Goal: Transaction & Acquisition: Obtain resource

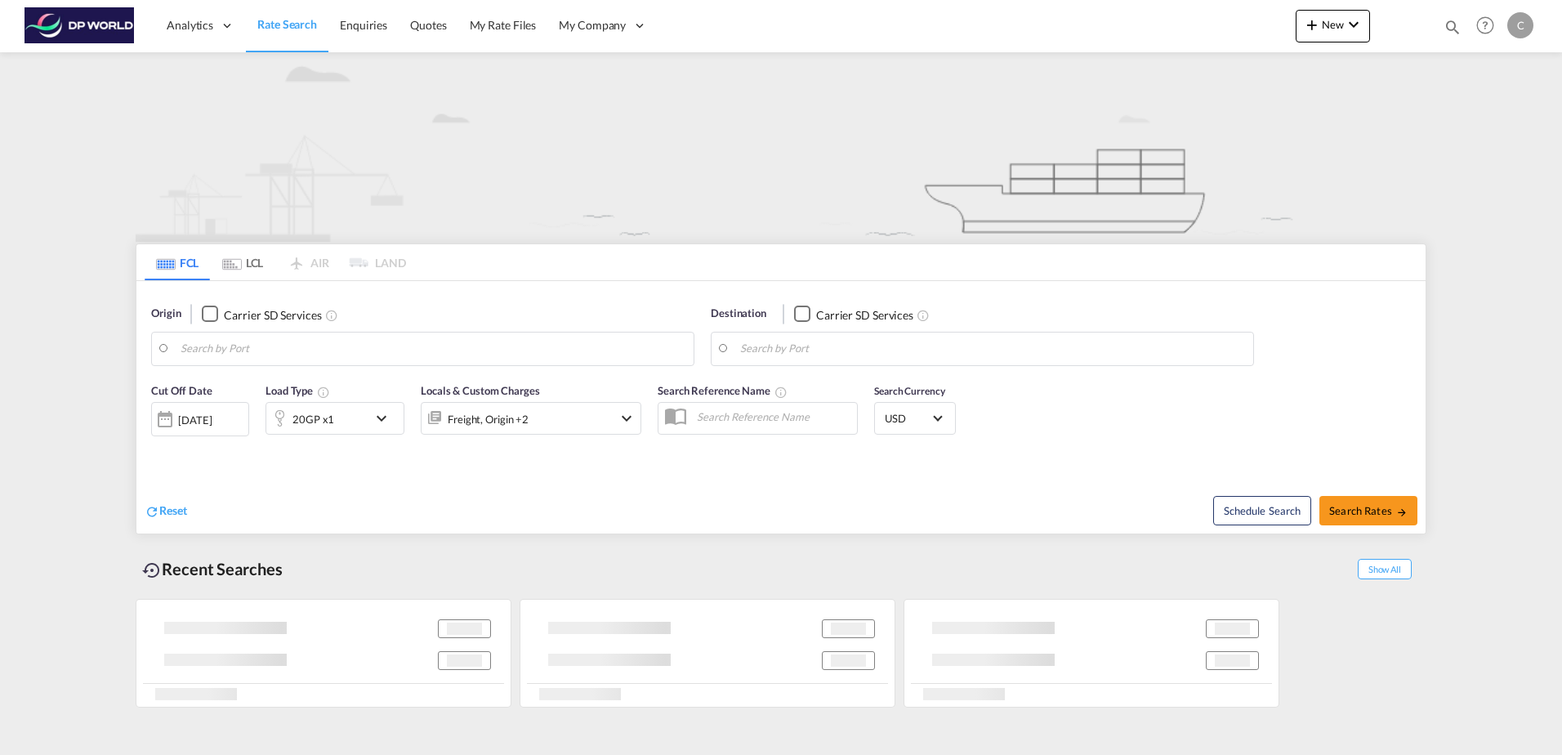
type input "[GEOGRAPHIC_DATA], HKHKG"
type input "[GEOGRAPHIC_DATA], [GEOGRAPHIC_DATA], USCHI"
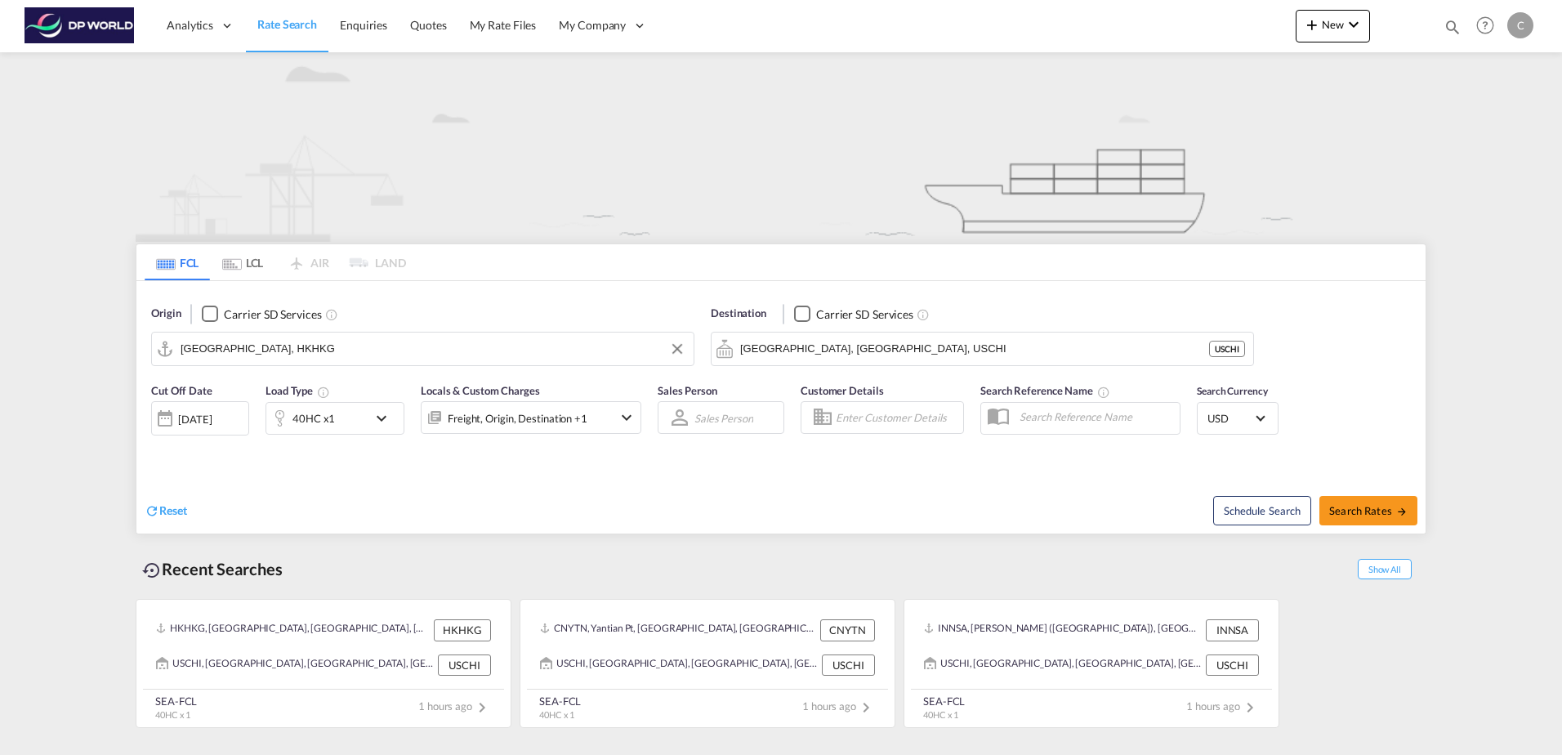
drag, startPoint x: 295, startPoint y: 358, endPoint x: 310, endPoint y: 348, distance: 18.4
click at [297, 358] on input "[GEOGRAPHIC_DATA], HKHKG" at bounding box center [433, 349] width 505 height 25
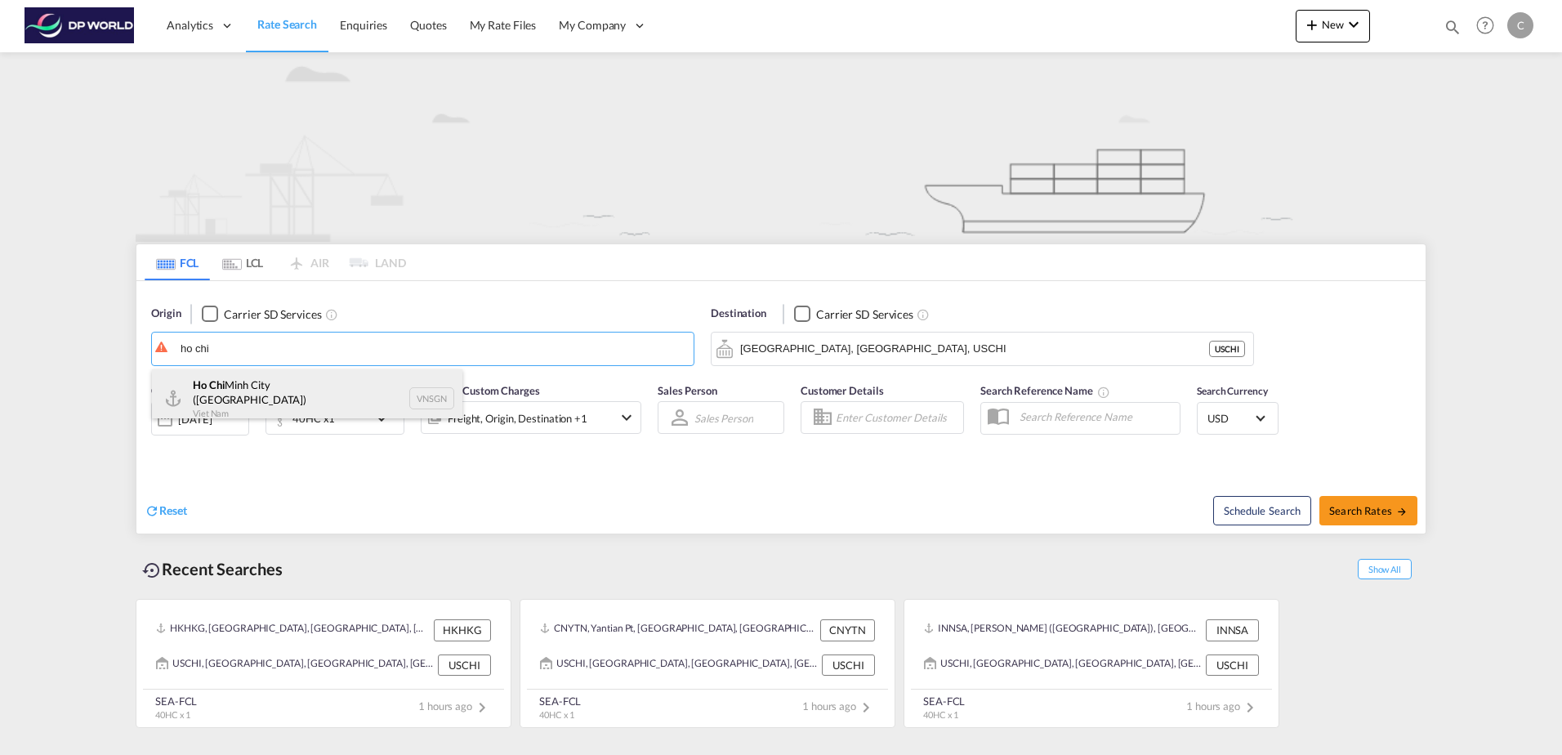
click at [234, 401] on div "Ho Chi Minh City ([GEOGRAPHIC_DATA]) Viet Nam VNSGN" at bounding box center [307, 398] width 310 height 59
type input "Ho Chi Minh City ([GEOGRAPHIC_DATA]), VNSGN"
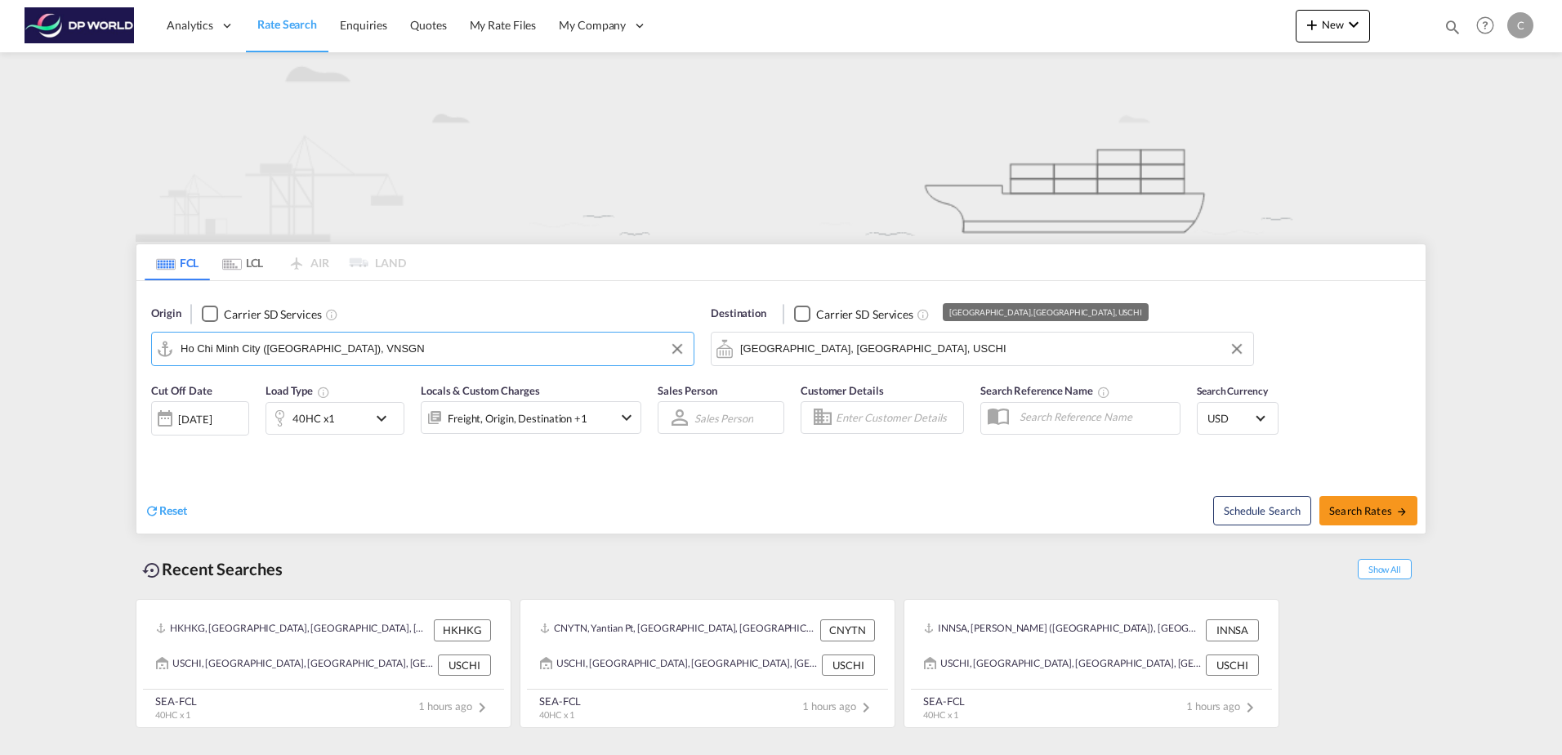
click at [942, 350] on input "[GEOGRAPHIC_DATA], [GEOGRAPHIC_DATA], USCHI" at bounding box center [992, 349] width 505 height 25
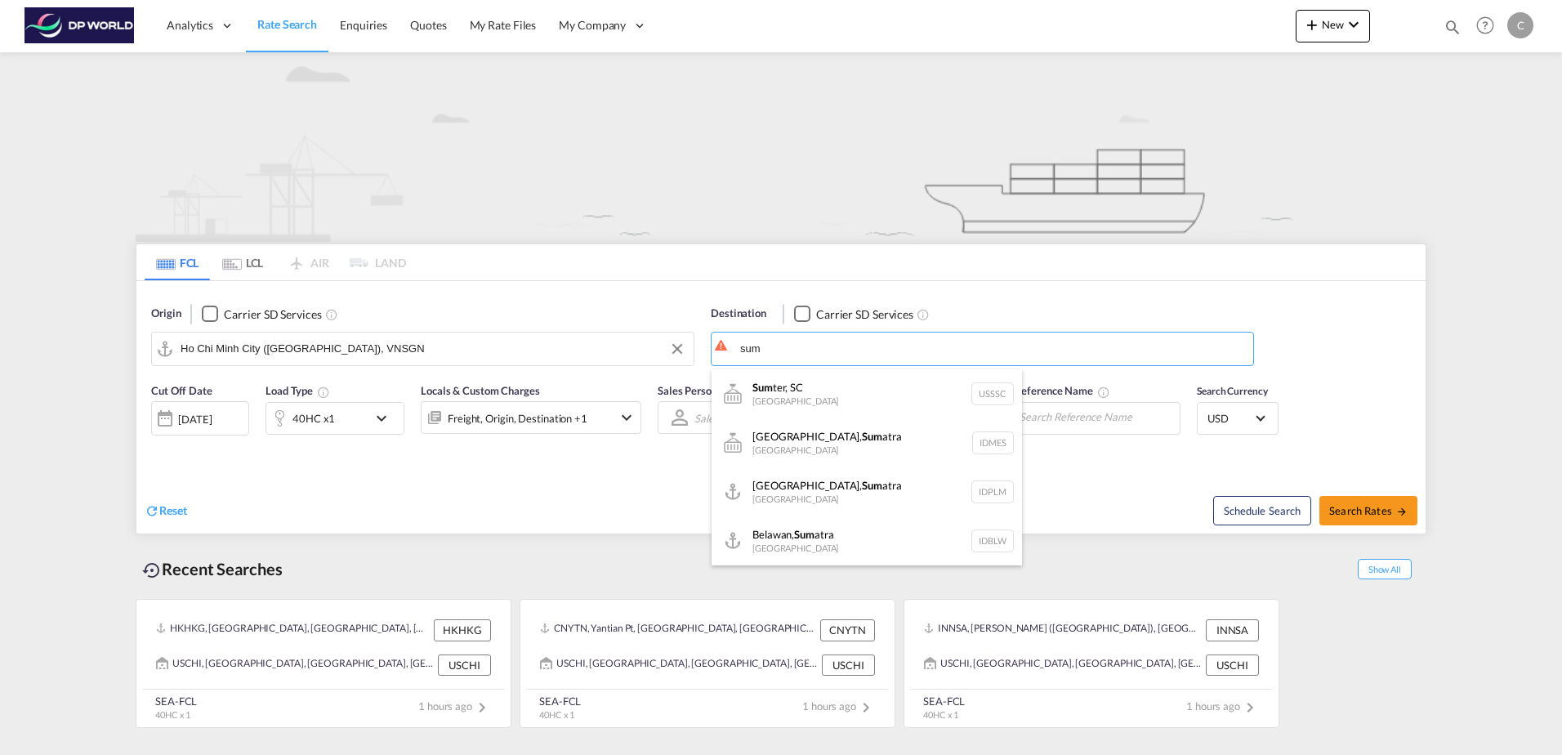
type input "sum"
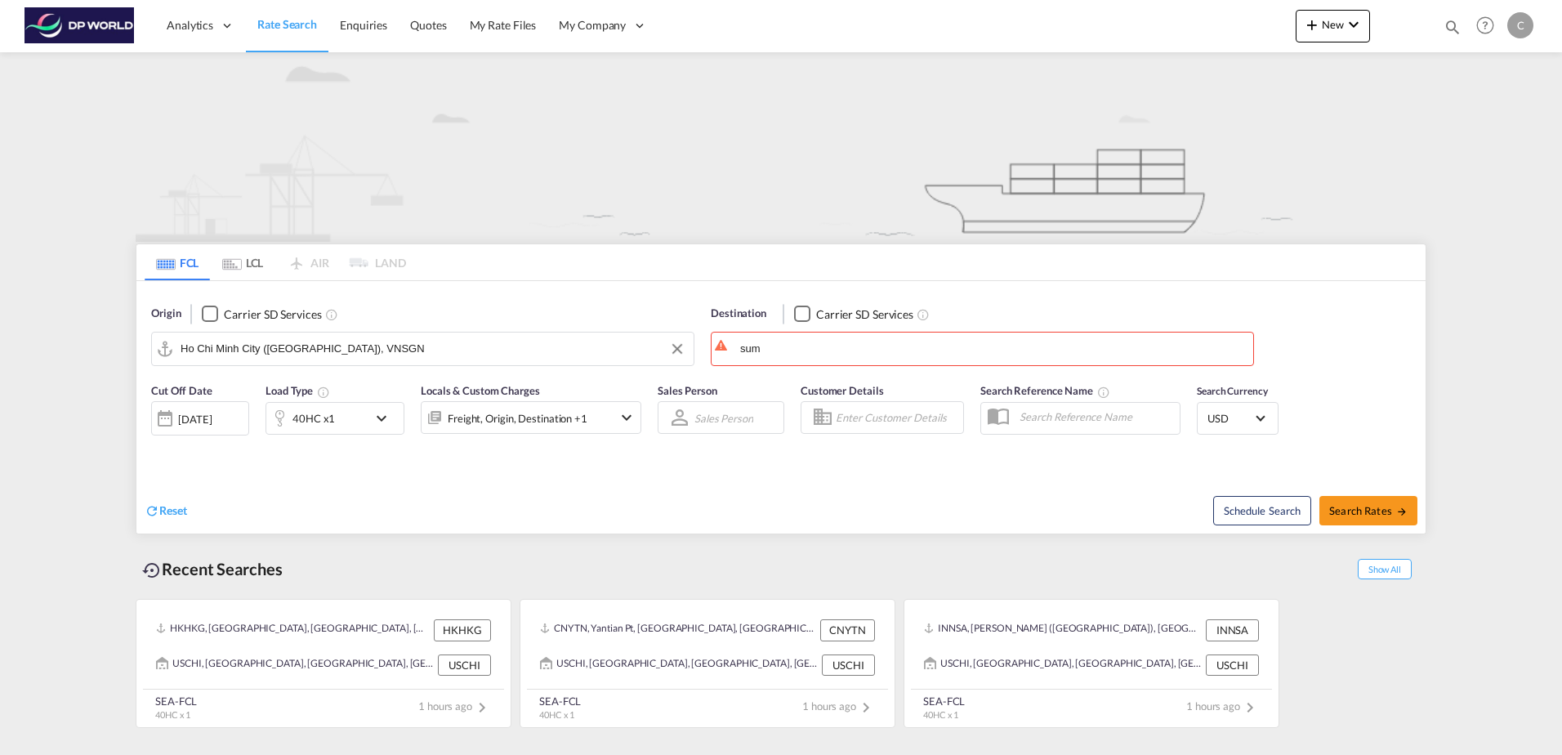
click at [275, 26] on span "Rate Search" at bounding box center [287, 24] width 60 height 14
click at [171, 29] on span "Analytics" at bounding box center [190, 25] width 47 height 16
click at [401, 21] on link "Quotes" at bounding box center [428, 25] width 59 height 53
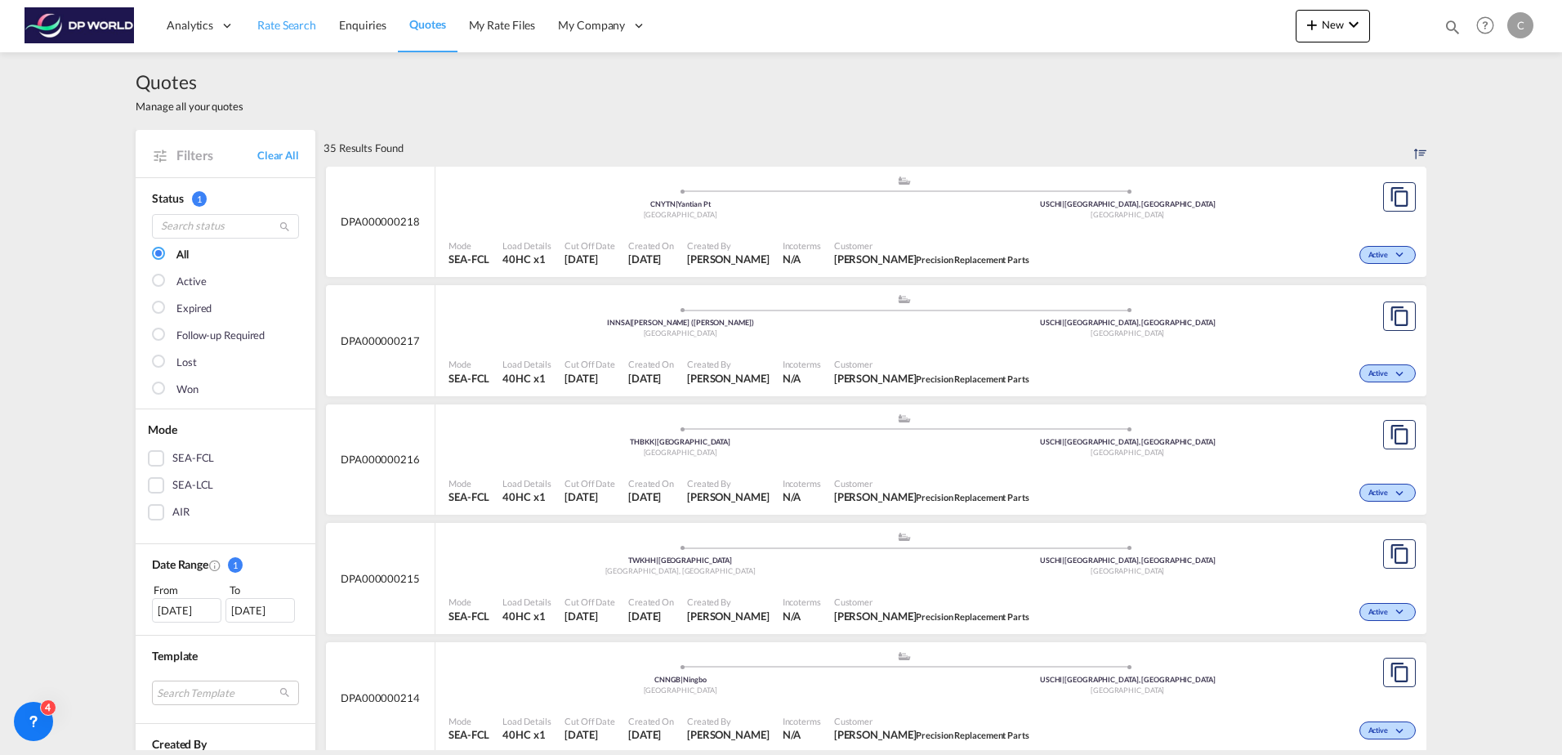
click at [292, 18] on span "Rate Search" at bounding box center [286, 25] width 59 height 14
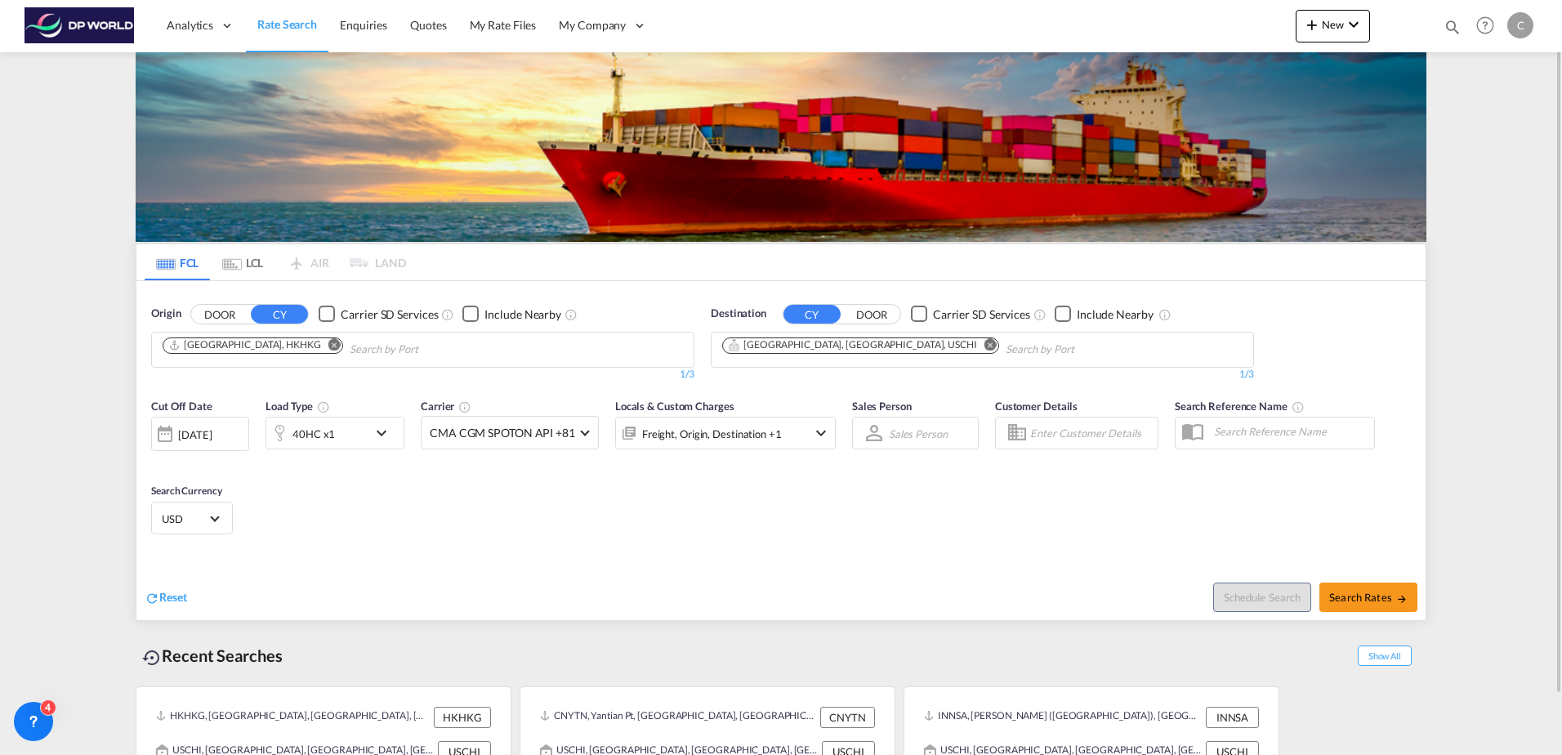
click at [318, 338] on button "Remove" at bounding box center [330, 346] width 25 height 16
click at [281, 347] on input "Chips input." at bounding box center [240, 350] width 155 height 26
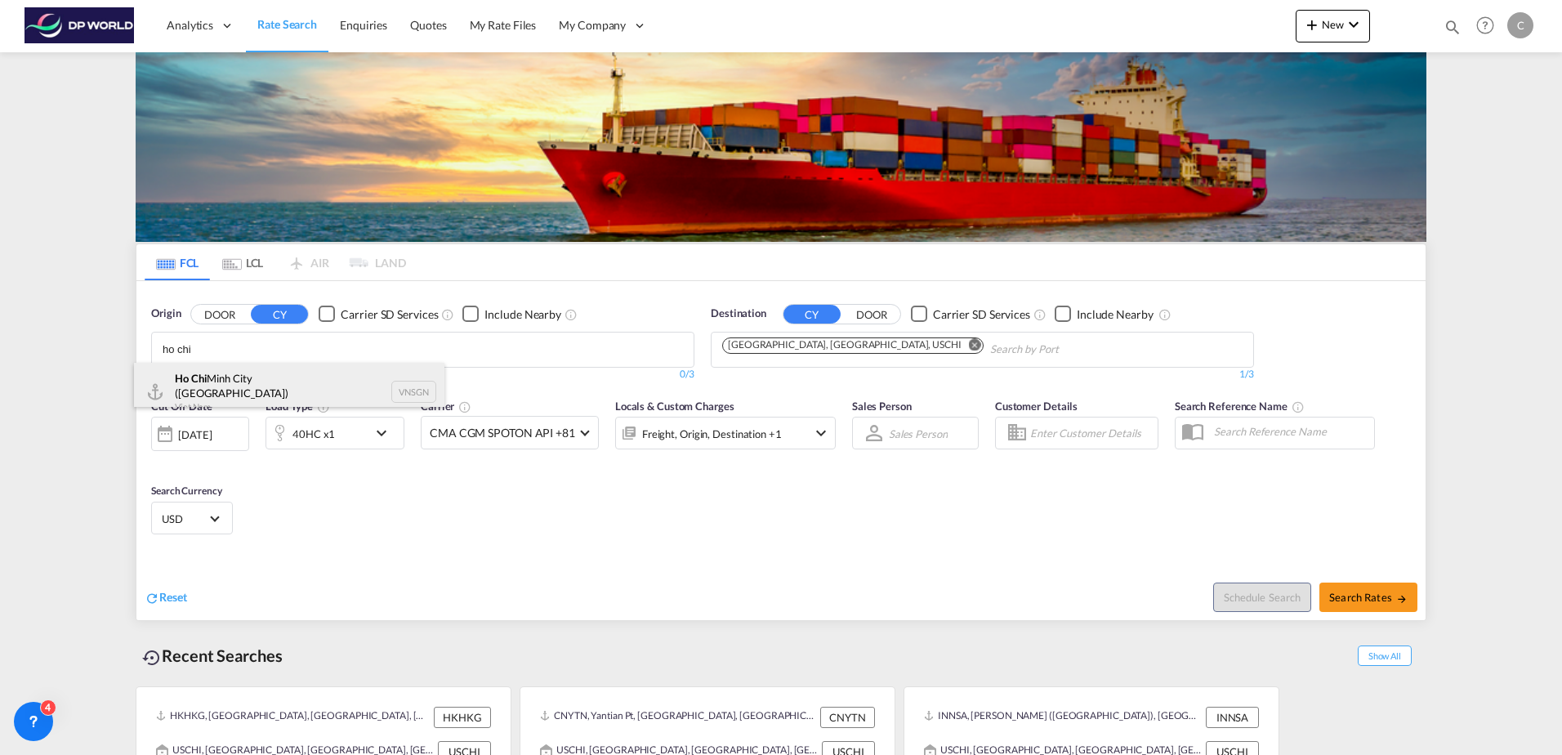
type input "ho chi"
drag, startPoint x: 239, startPoint y: 394, endPoint x: 471, endPoint y: 364, distance: 234.0
click at [239, 394] on div "Ho Chi Minh City ([GEOGRAPHIC_DATA]) Viet Nam VNSGN" at bounding box center [289, 392] width 310 height 59
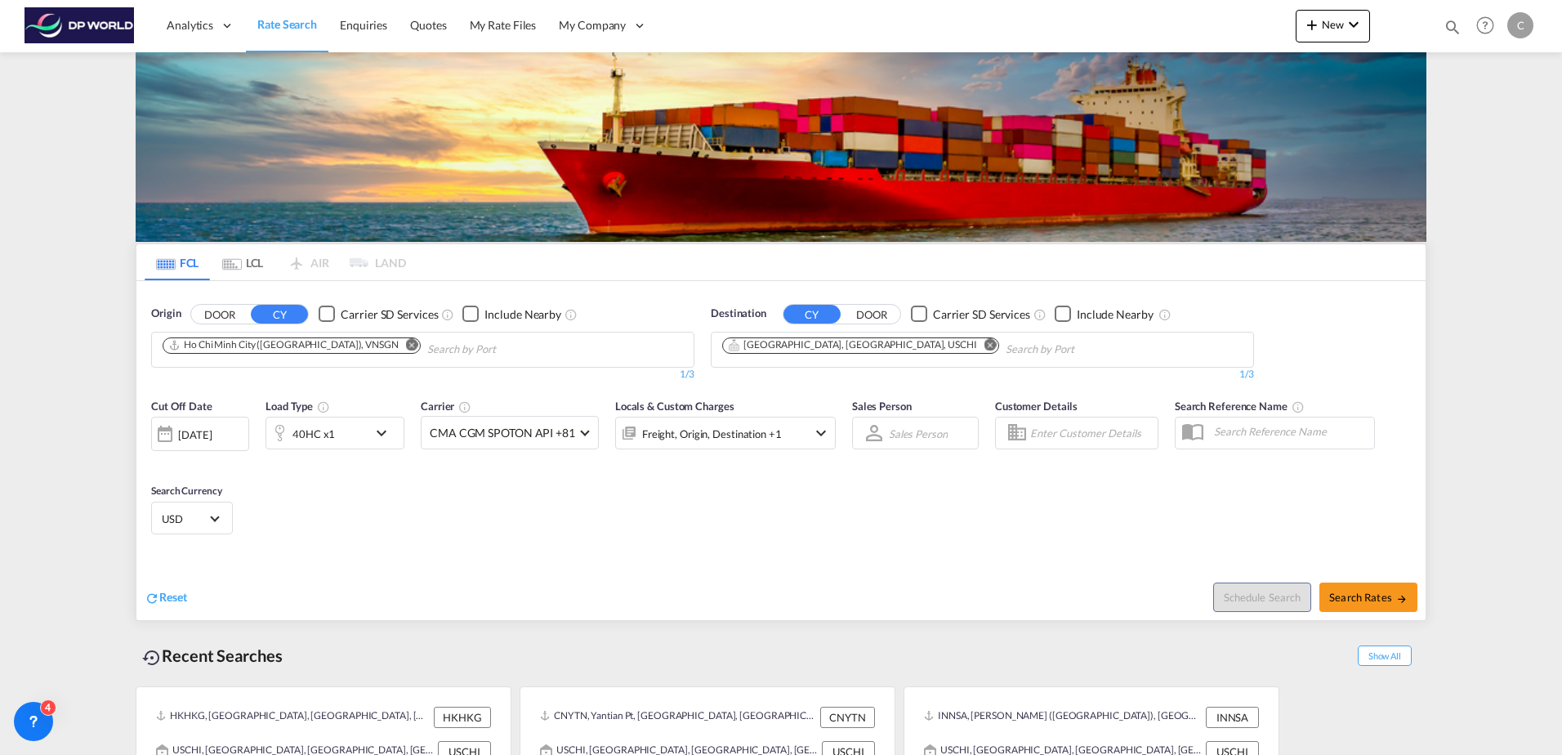
click at [880, 310] on button "DOOR" at bounding box center [871, 314] width 57 height 19
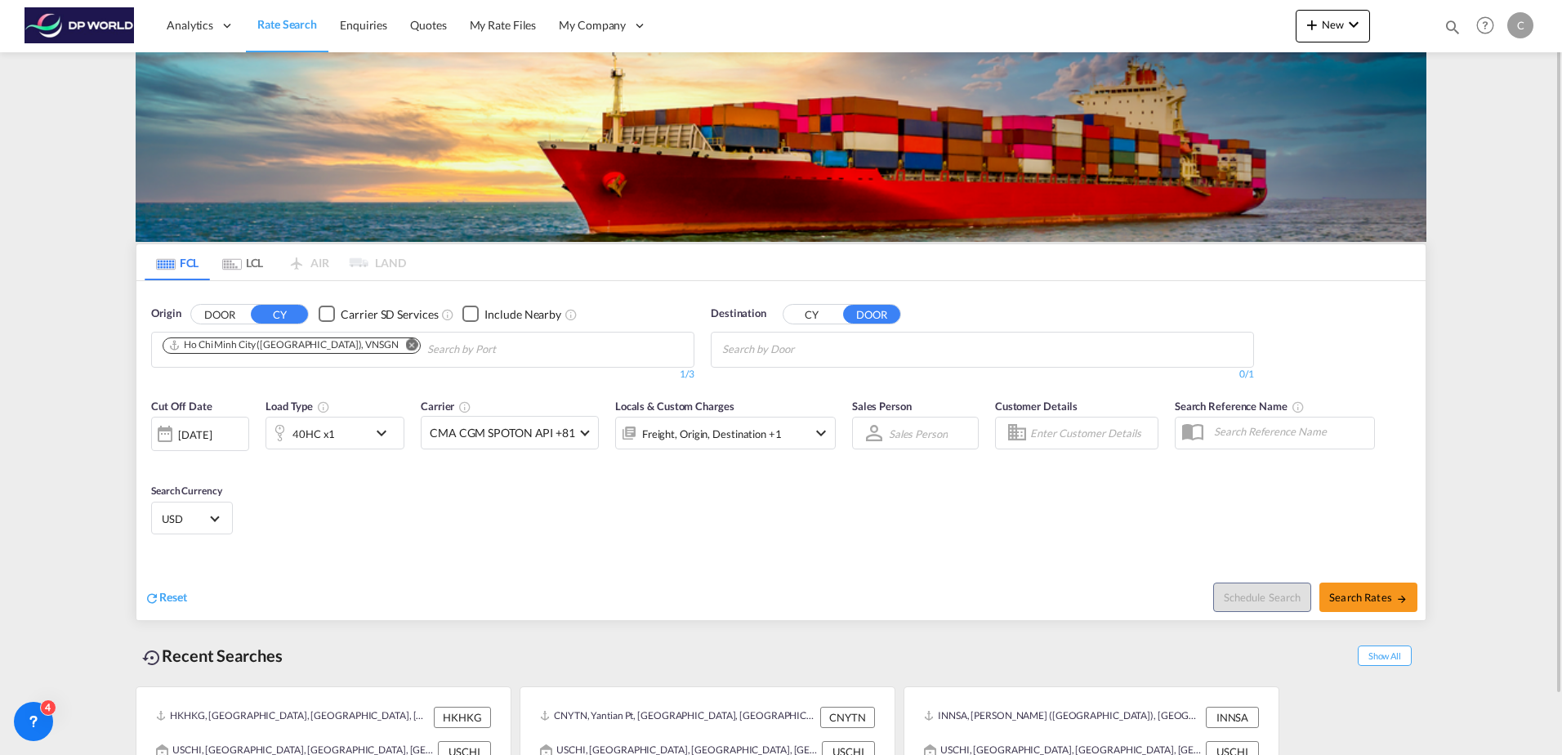
click at [792, 345] on input "Search by Door" at bounding box center [799, 350] width 155 height 26
type input "sumiton"
click at [783, 370] on div "Sumiton , 35148 [US_STATE] , [GEOGRAPHIC_DATA] [GEOGRAPHIC_DATA]-35148" at bounding box center [849, 387] width 310 height 49
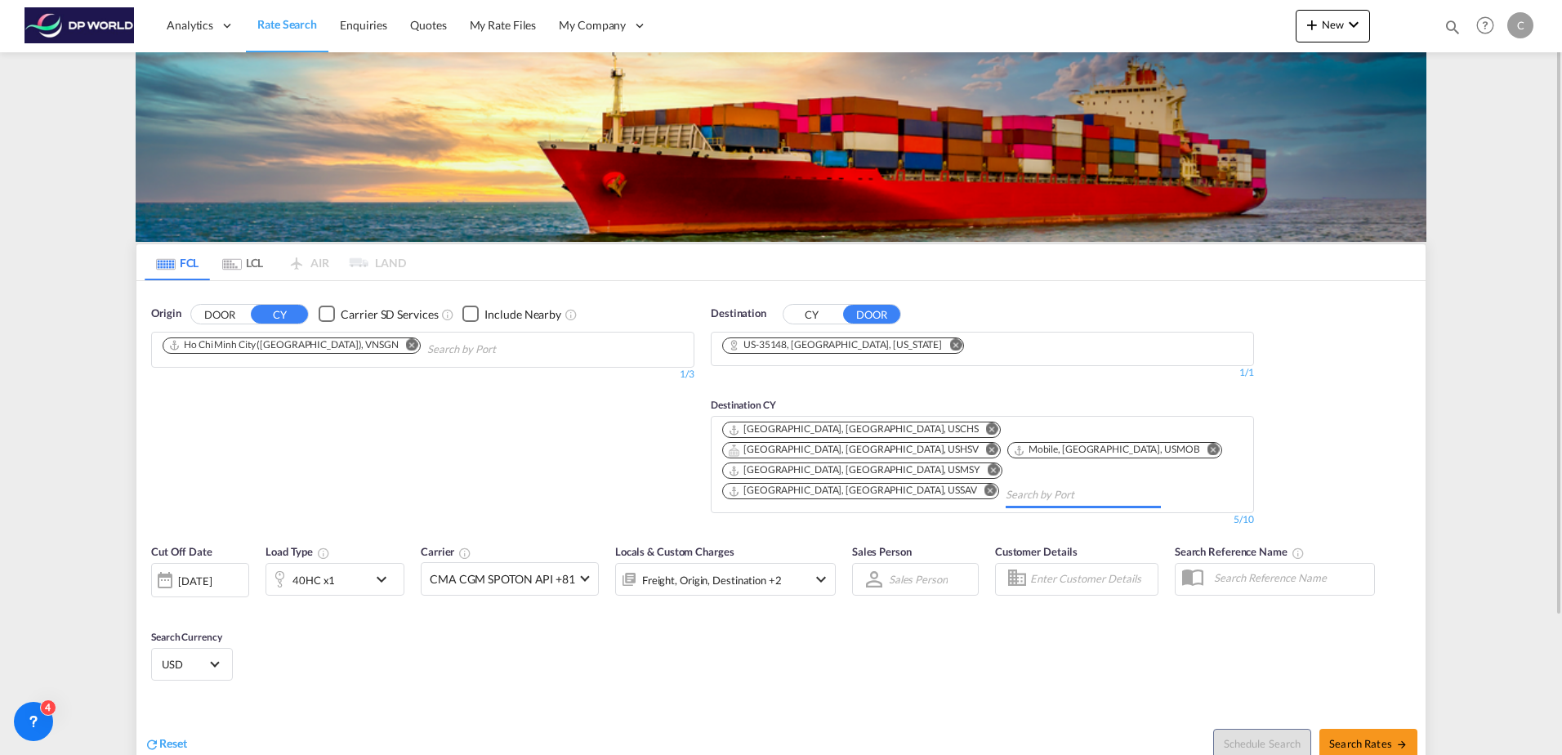
click at [1082, 482] on input "Chips input." at bounding box center [1083, 495] width 155 height 26
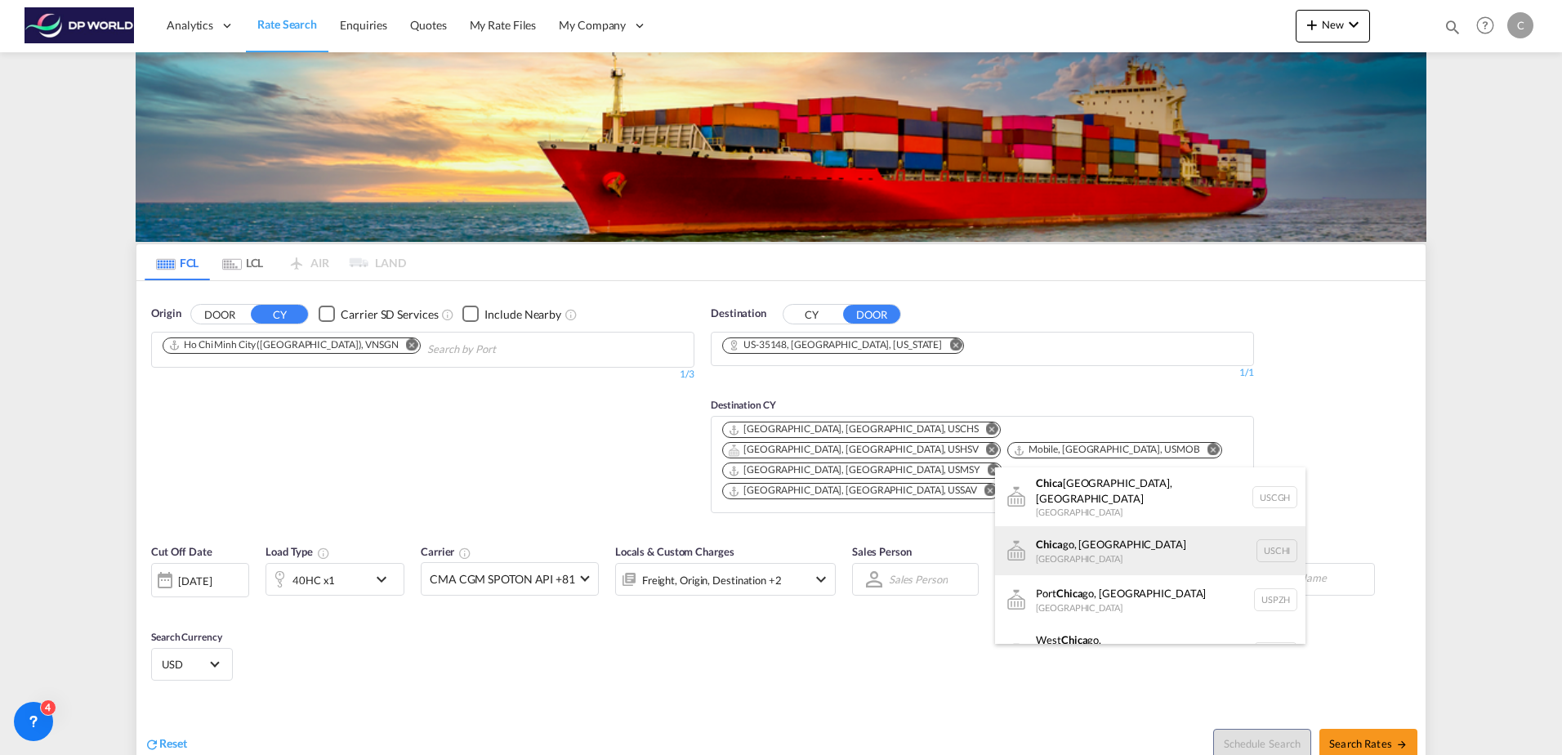
type input "chica"
click at [1055, 542] on div "Chica go, IL United States USCHI" at bounding box center [1150, 550] width 310 height 49
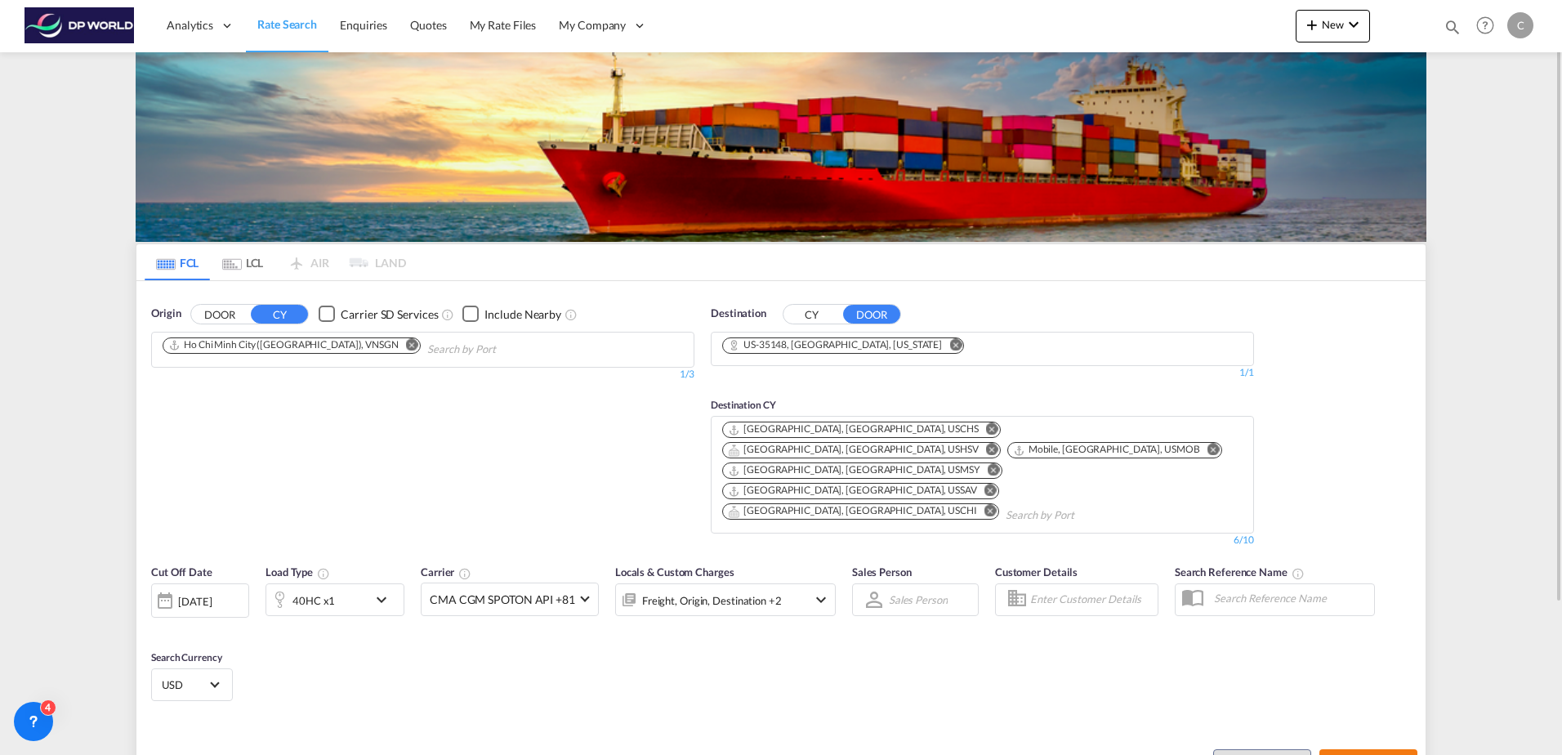
click at [1350, 754] on span "Search Rates" at bounding box center [1368, 763] width 78 height 13
type input "VNSGN to 35148 / [DATE]"
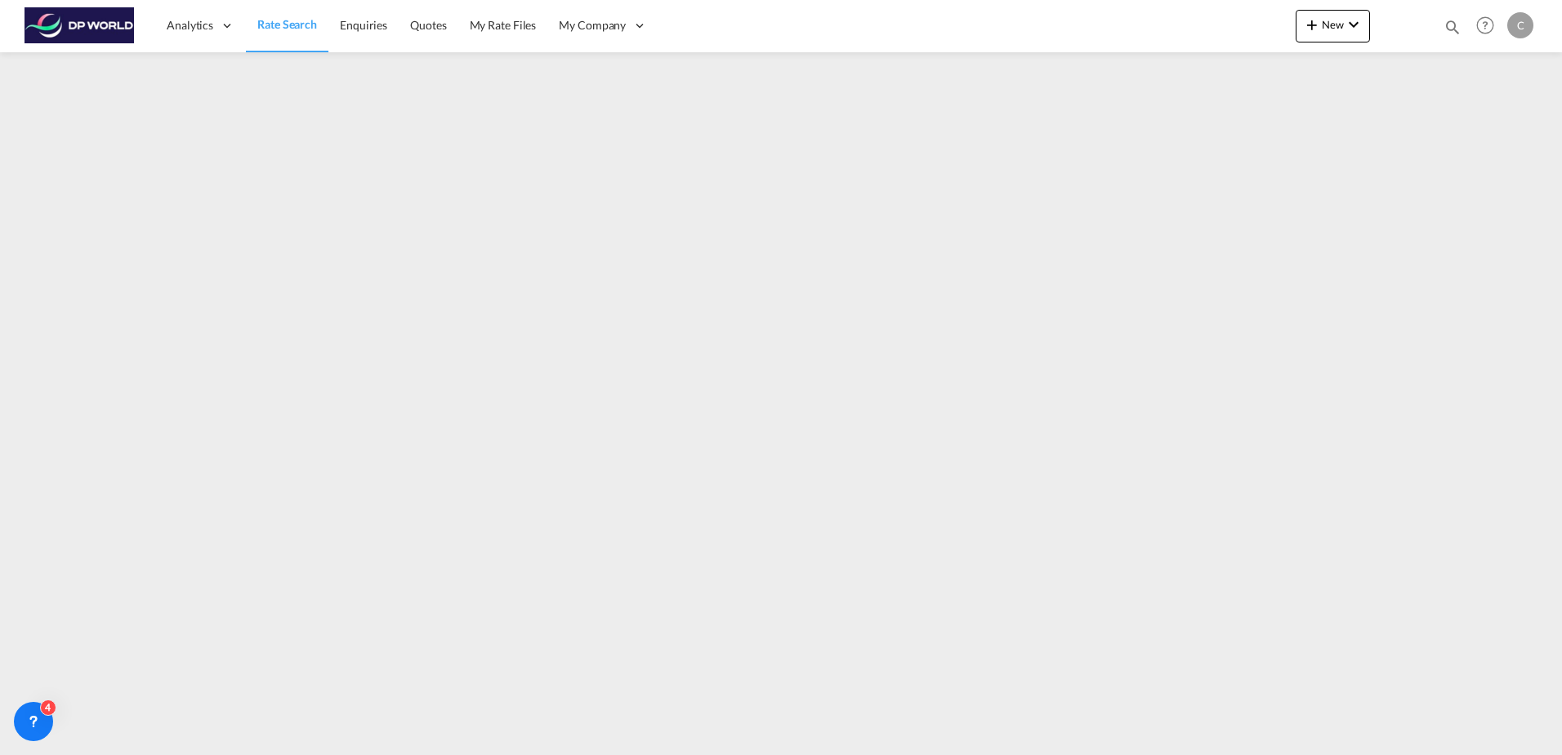
click at [297, 37] on link "Rate Search" at bounding box center [287, 25] width 83 height 53
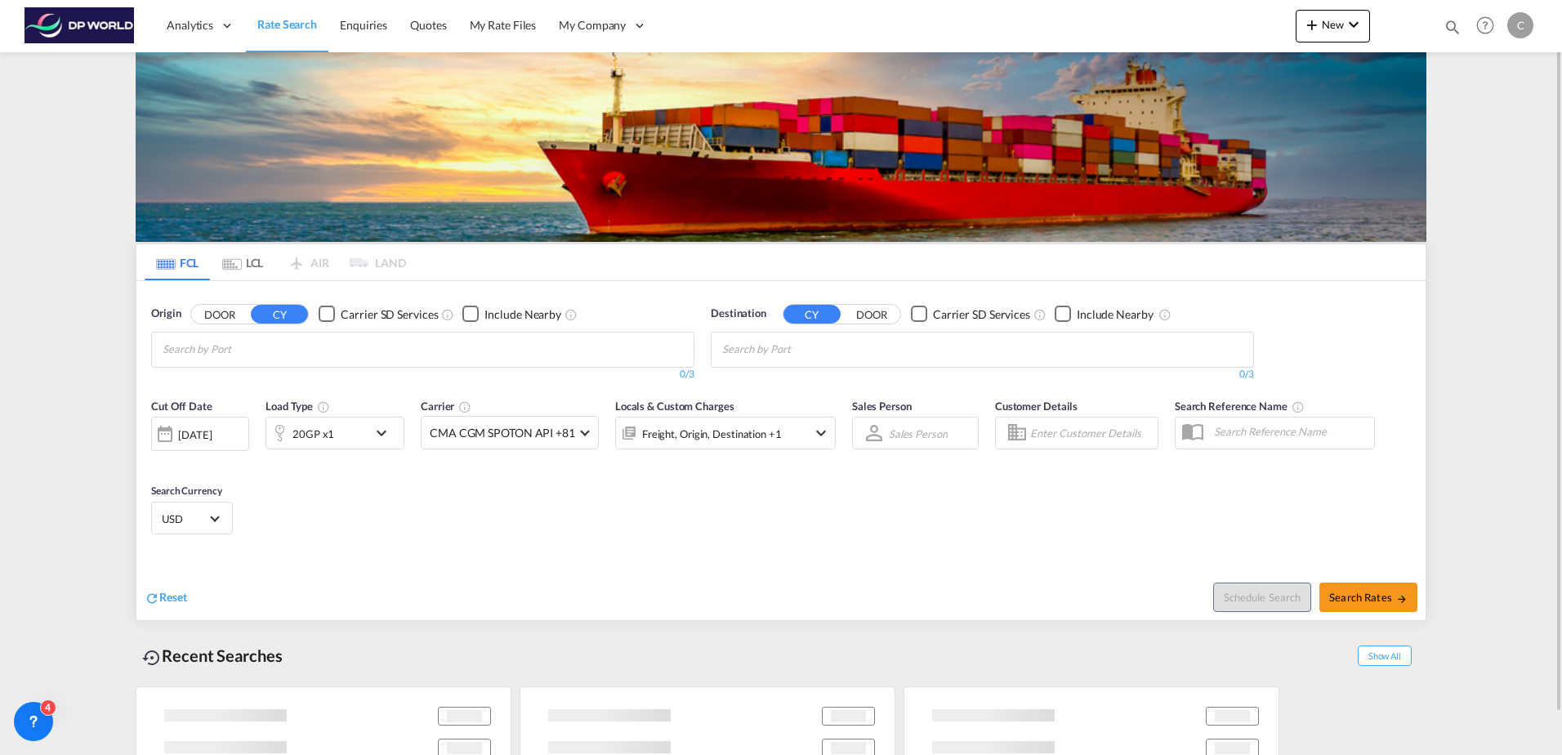
click at [862, 315] on button "DOOR" at bounding box center [871, 314] width 57 height 19
click at [395, 340] on md-chips at bounding box center [423, 349] width 542 height 34
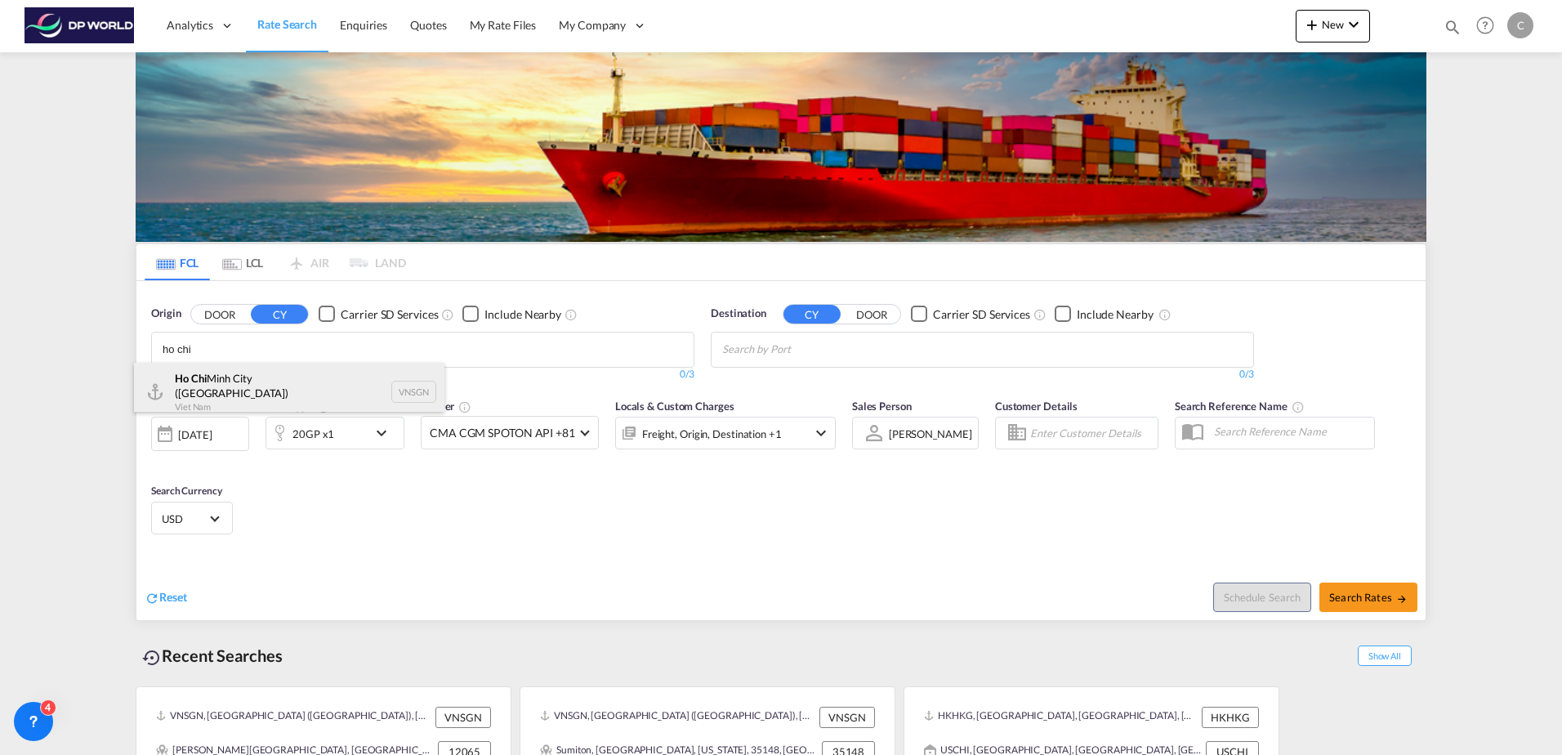
type input "ho chi"
click at [295, 399] on div "Ho Chi Minh City ([GEOGRAPHIC_DATA]) Viet Nam VNSGN" at bounding box center [289, 392] width 310 height 59
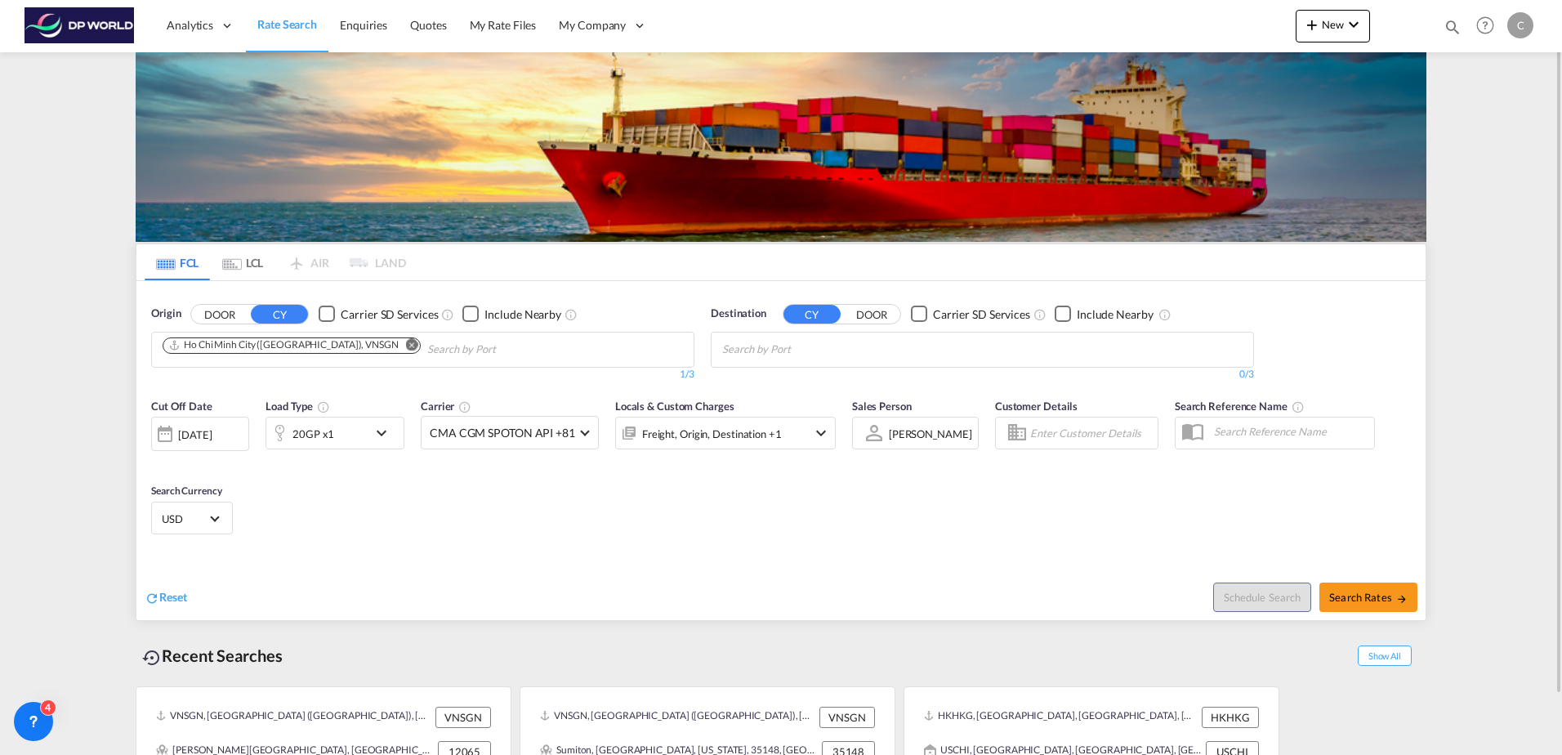
click at [810, 333] on md-chips-wrap "Chips container with autocompletion. Enter the text area, type text to search, …" at bounding box center [802, 347] width 164 height 30
paste input "Saginaw"
type input "Saginaw"
click at [876, 318] on button "DOOR" at bounding box center [871, 314] width 57 height 19
click at [838, 355] on input "Saginaw" at bounding box center [799, 350] width 155 height 26
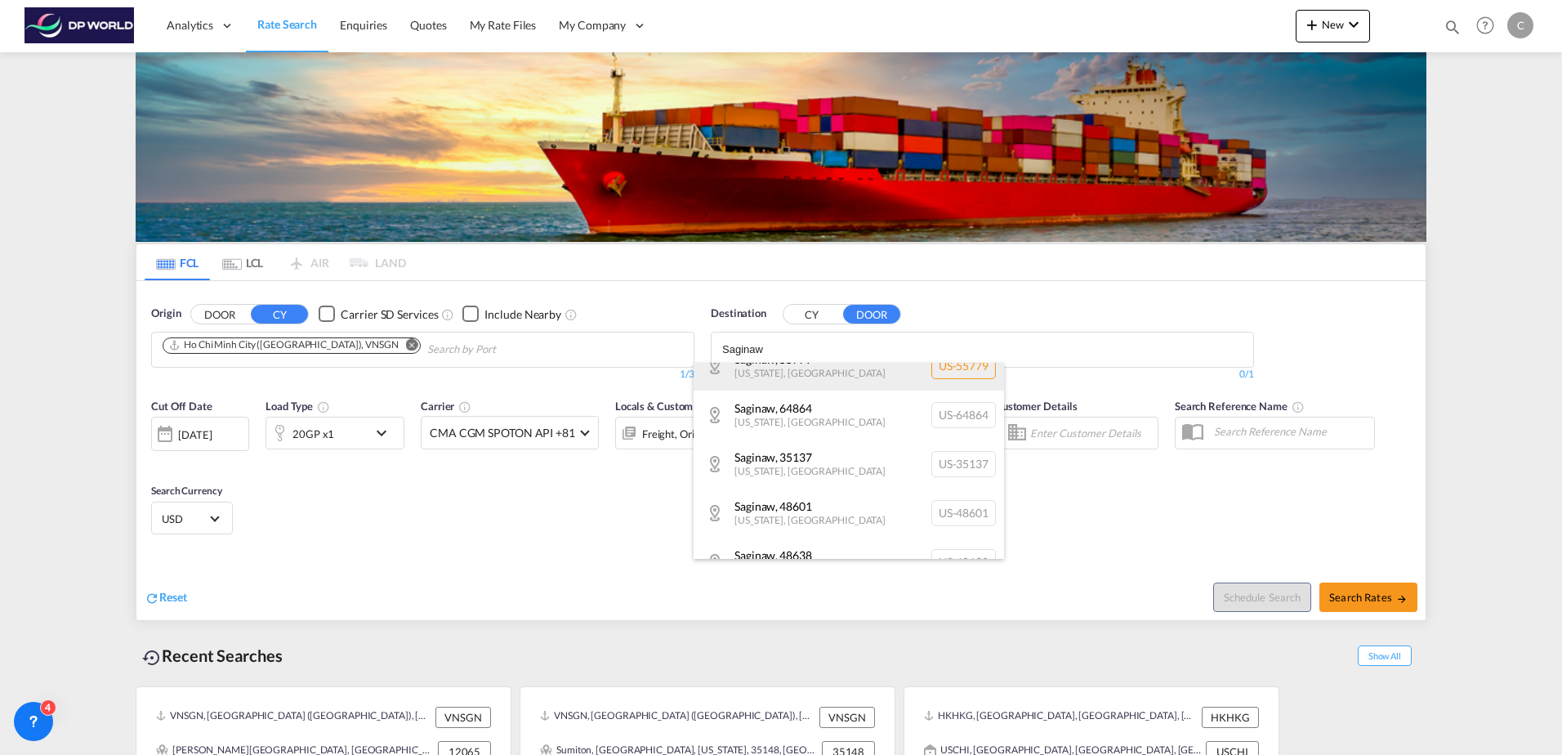
scroll to position [245, 0]
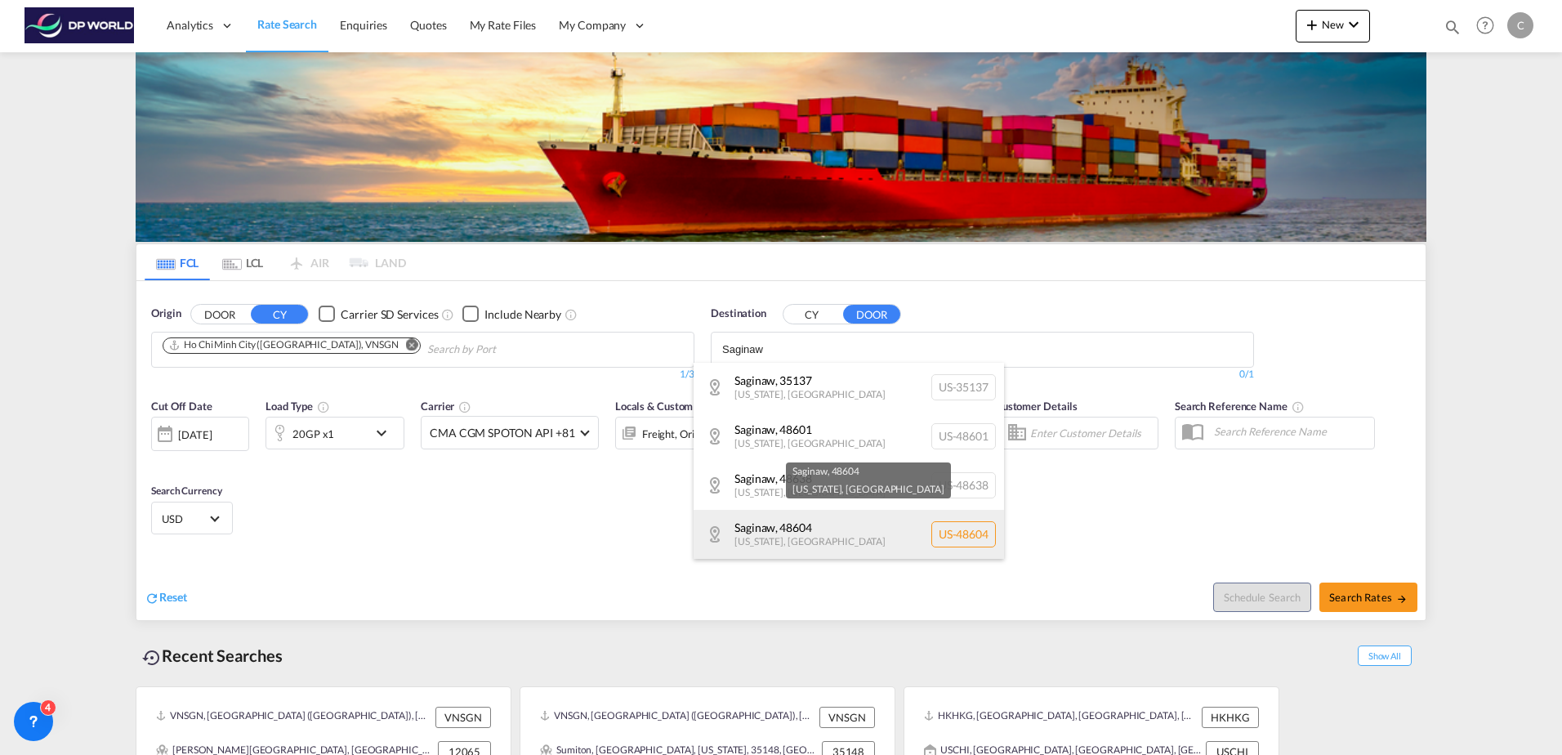
click at [841, 538] on div "Saginaw , [GEOGRAPHIC_DATA][US_STATE] , [GEOGRAPHIC_DATA] [GEOGRAPHIC_DATA]-486…" at bounding box center [849, 534] width 310 height 49
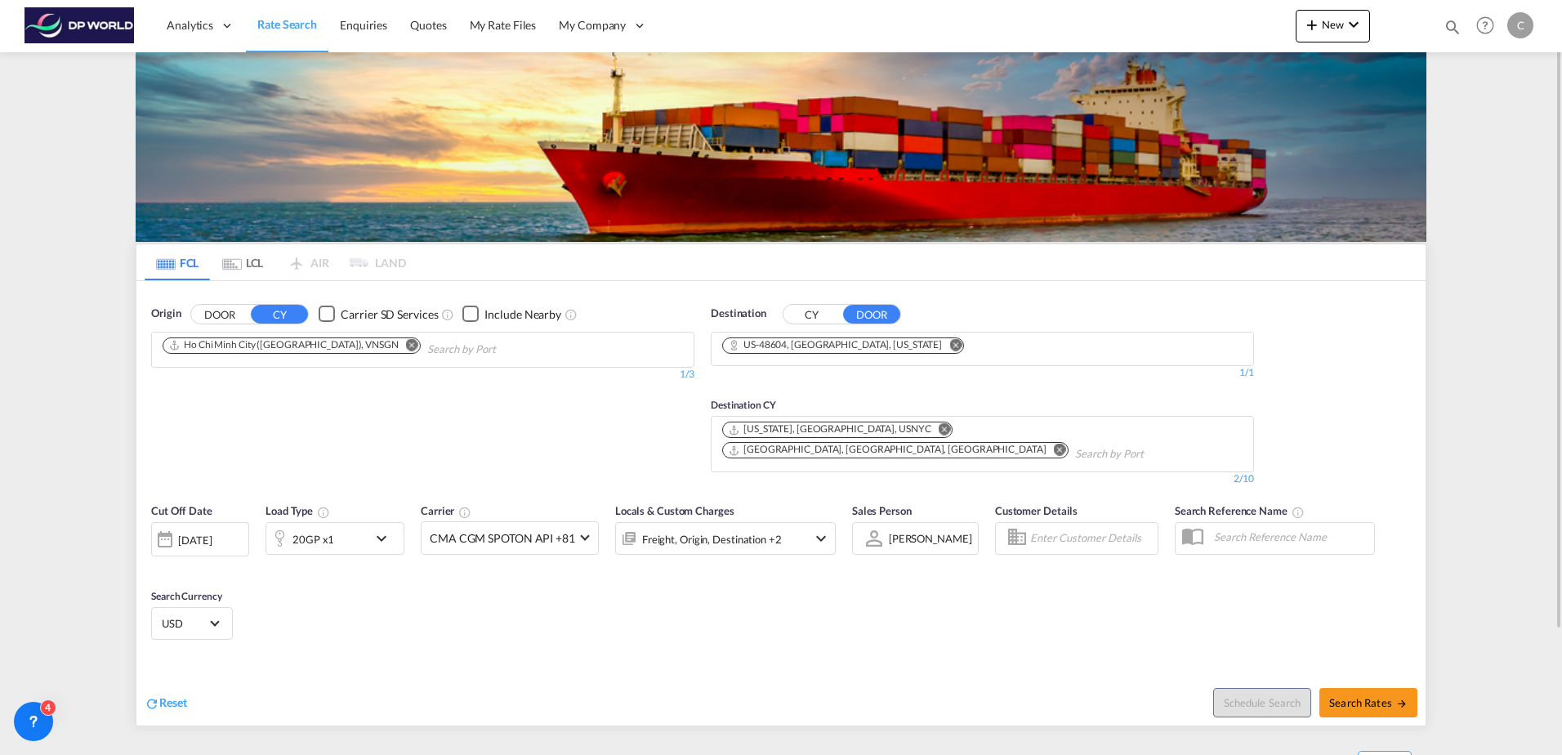
click at [350, 522] on div "20GP x1" at bounding box center [316, 538] width 101 height 33
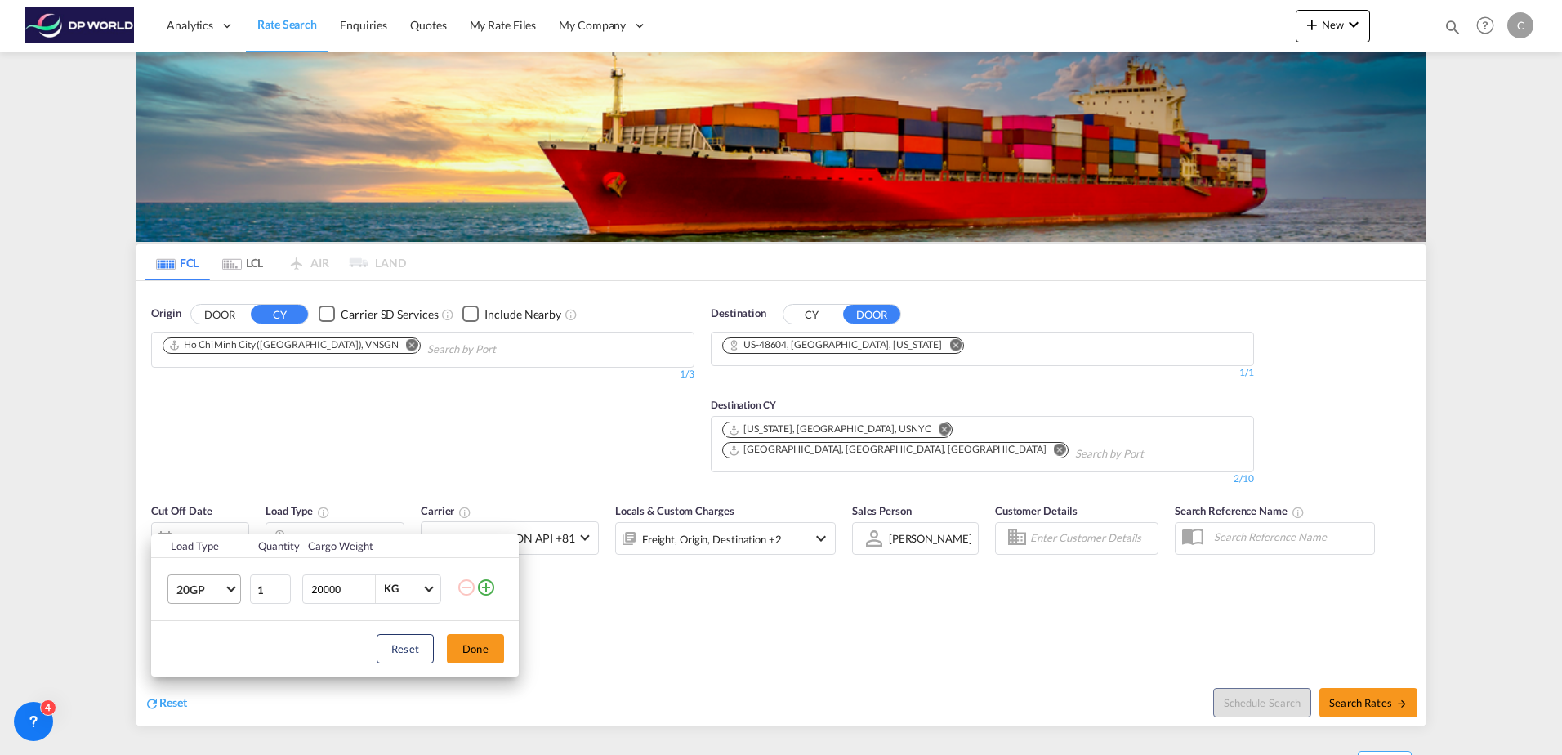
click at [225, 582] on md-select-value "20GP" at bounding box center [207, 589] width 65 height 28
click at [221, 645] on md-option "40HC" at bounding box center [218, 636] width 111 height 39
click at [465, 655] on button "Done" at bounding box center [475, 648] width 57 height 29
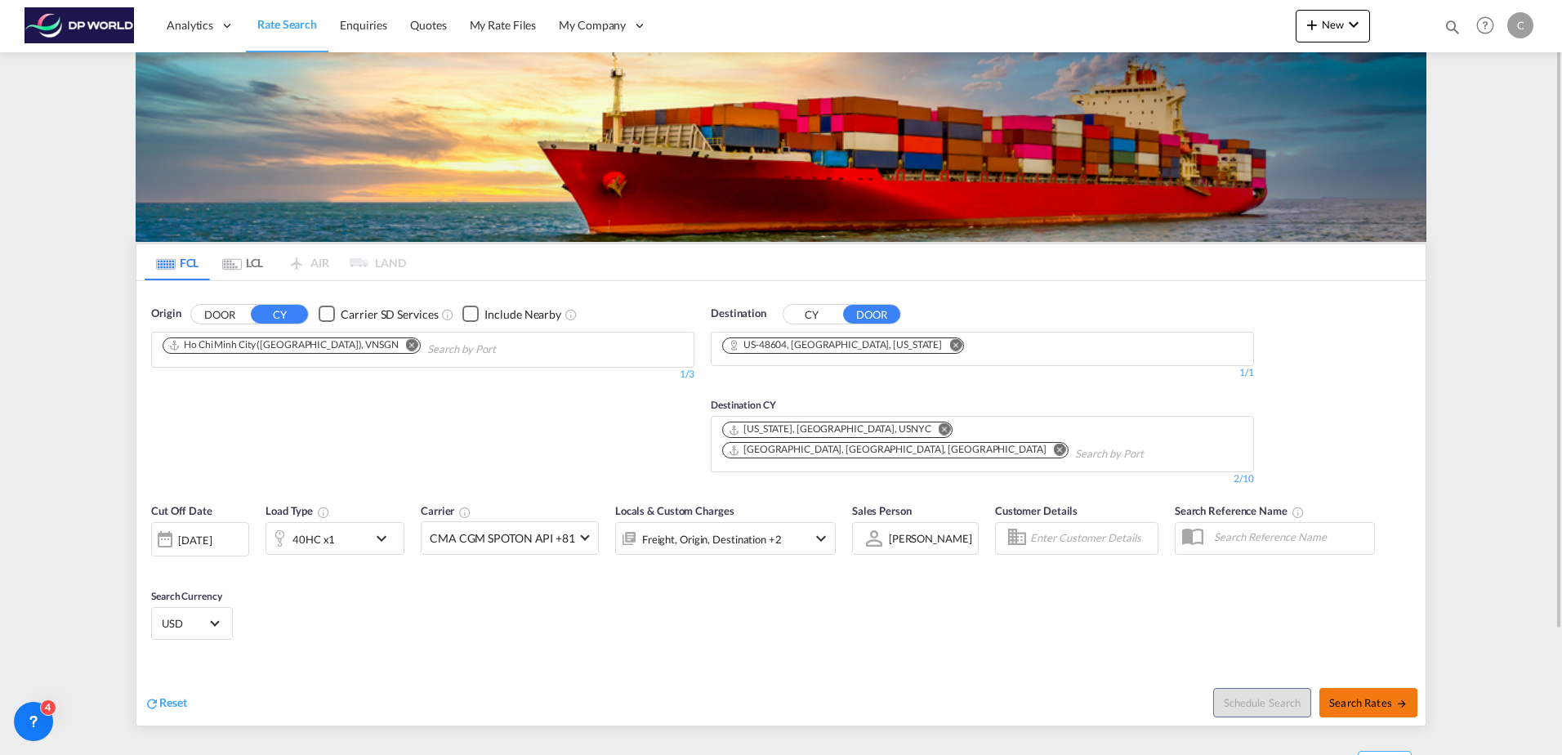
click at [1358, 696] on span "Search Rates" at bounding box center [1368, 702] width 78 height 13
type input "VNSGN to 48604 / [DATE]"
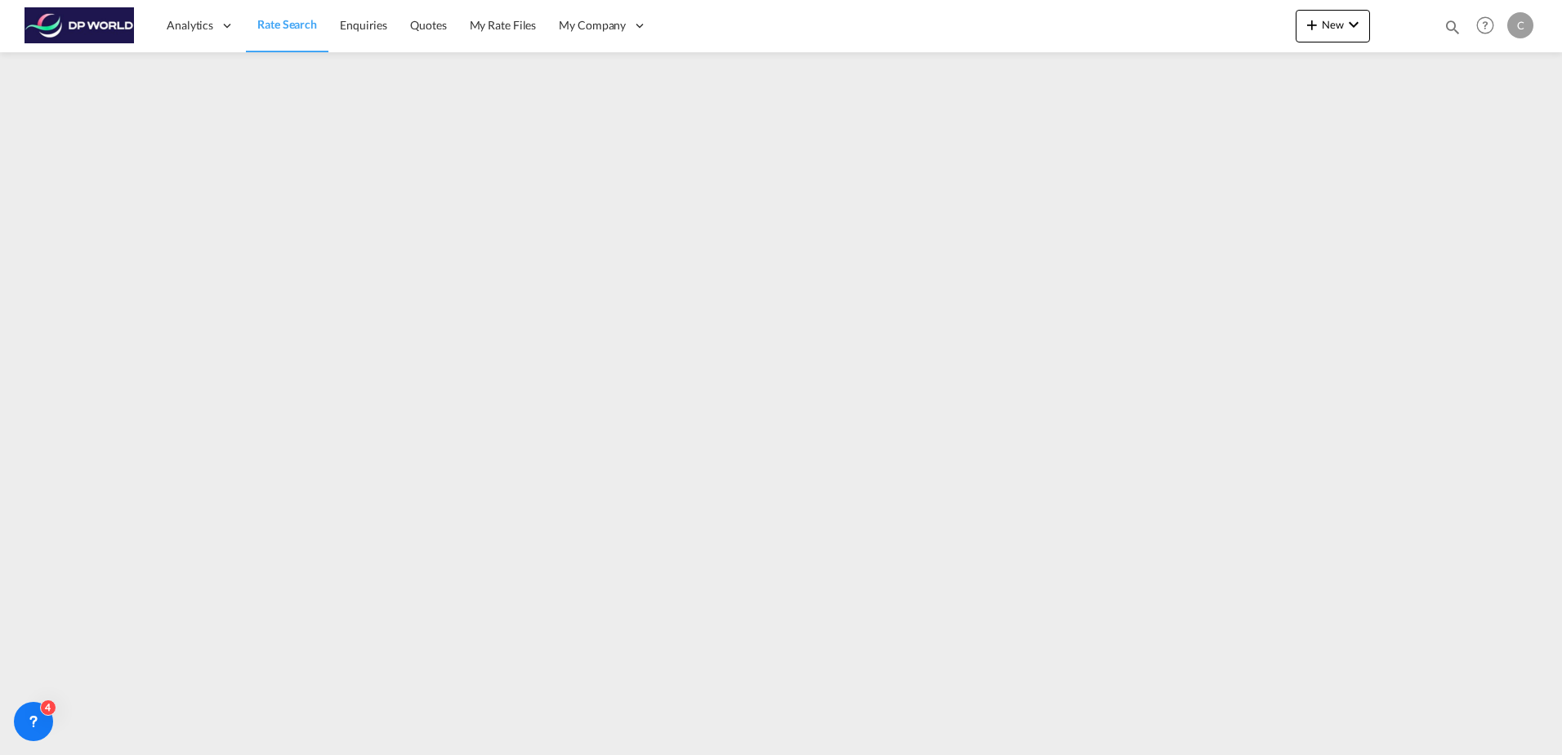
click at [285, 19] on span "Rate Search" at bounding box center [287, 24] width 60 height 14
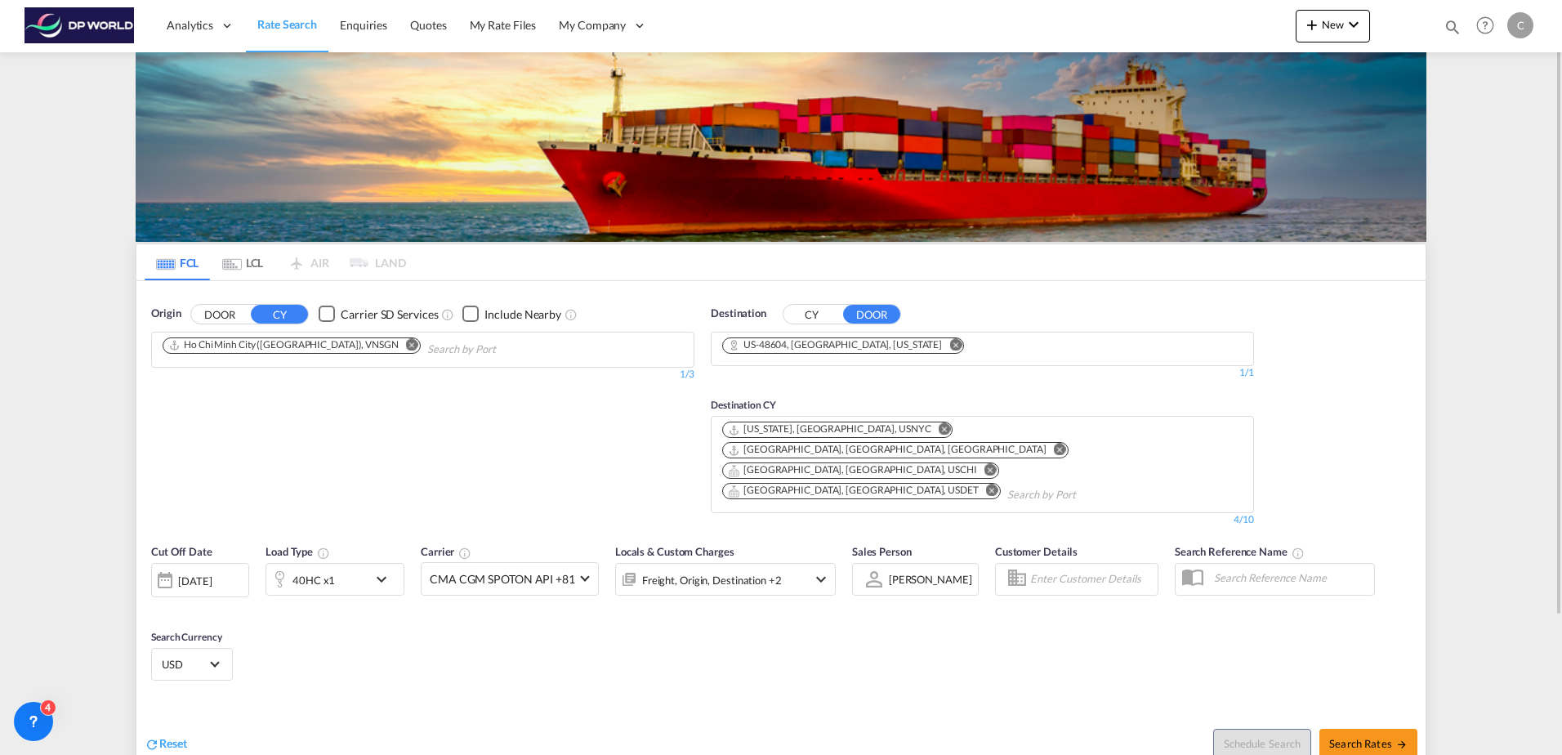
click at [949, 341] on md-icon "Remove" at bounding box center [955, 344] width 12 height 12
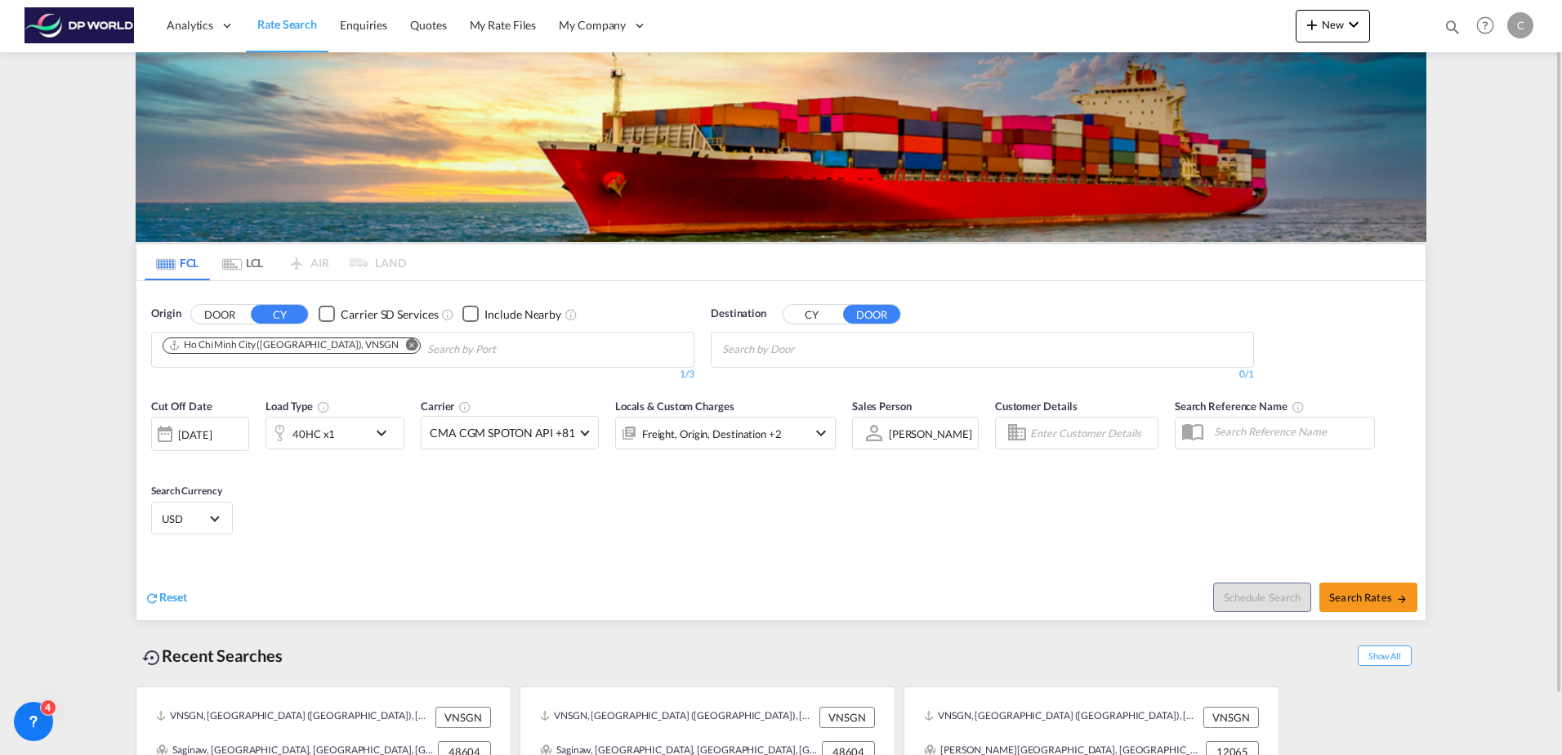
click at [780, 350] on input "Chips input." at bounding box center [799, 350] width 155 height 26
paste input "[PERSON_NAME]"
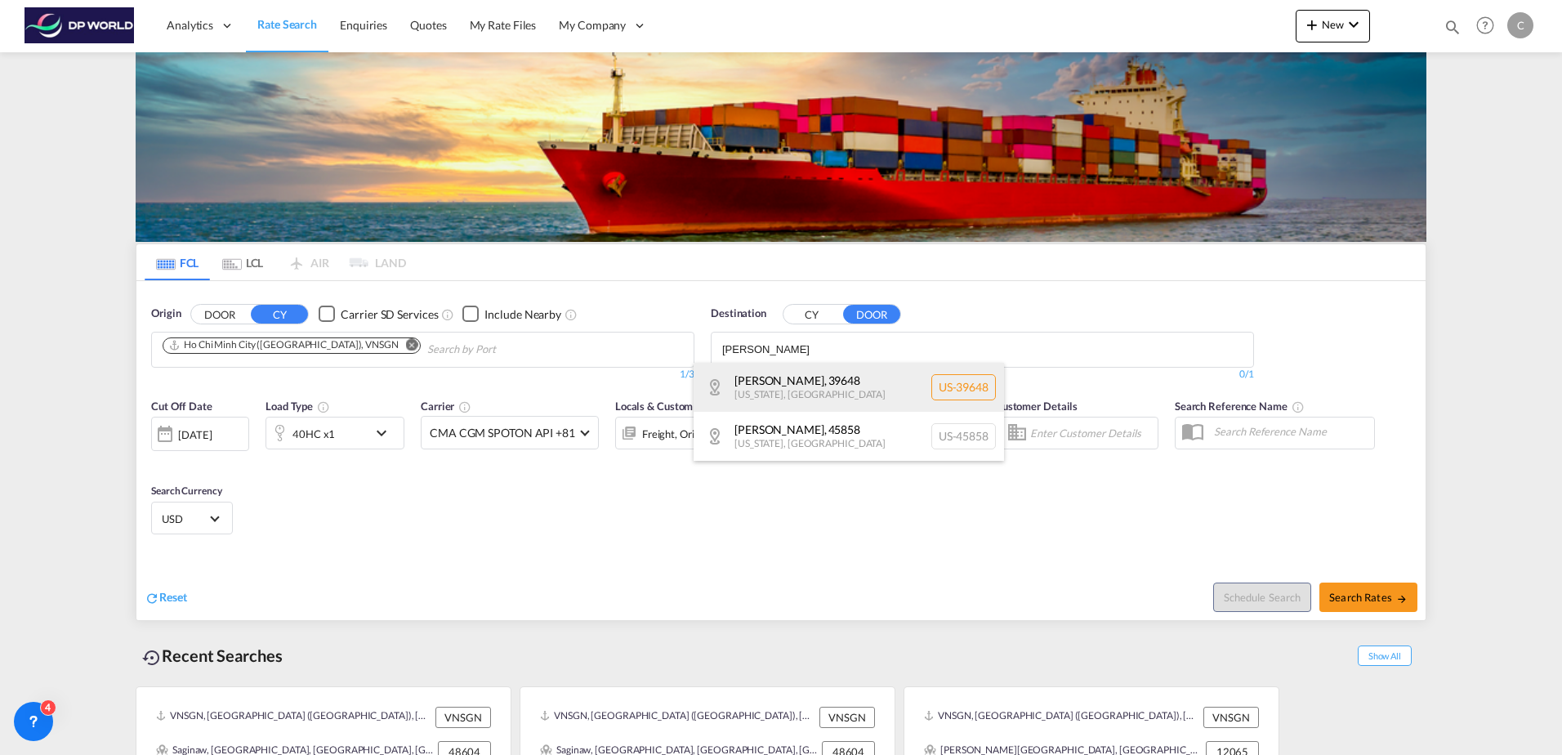
type input "[PERSON_NAME]"
click at [787, 385] on div "[PERSON_NAME] , 39648 [US_STATE] , [GEOGRAPHIC_DATA] [GEOGRAPHIC_DATA]-39648" at bounding box center [849, 387] width 310 height 49
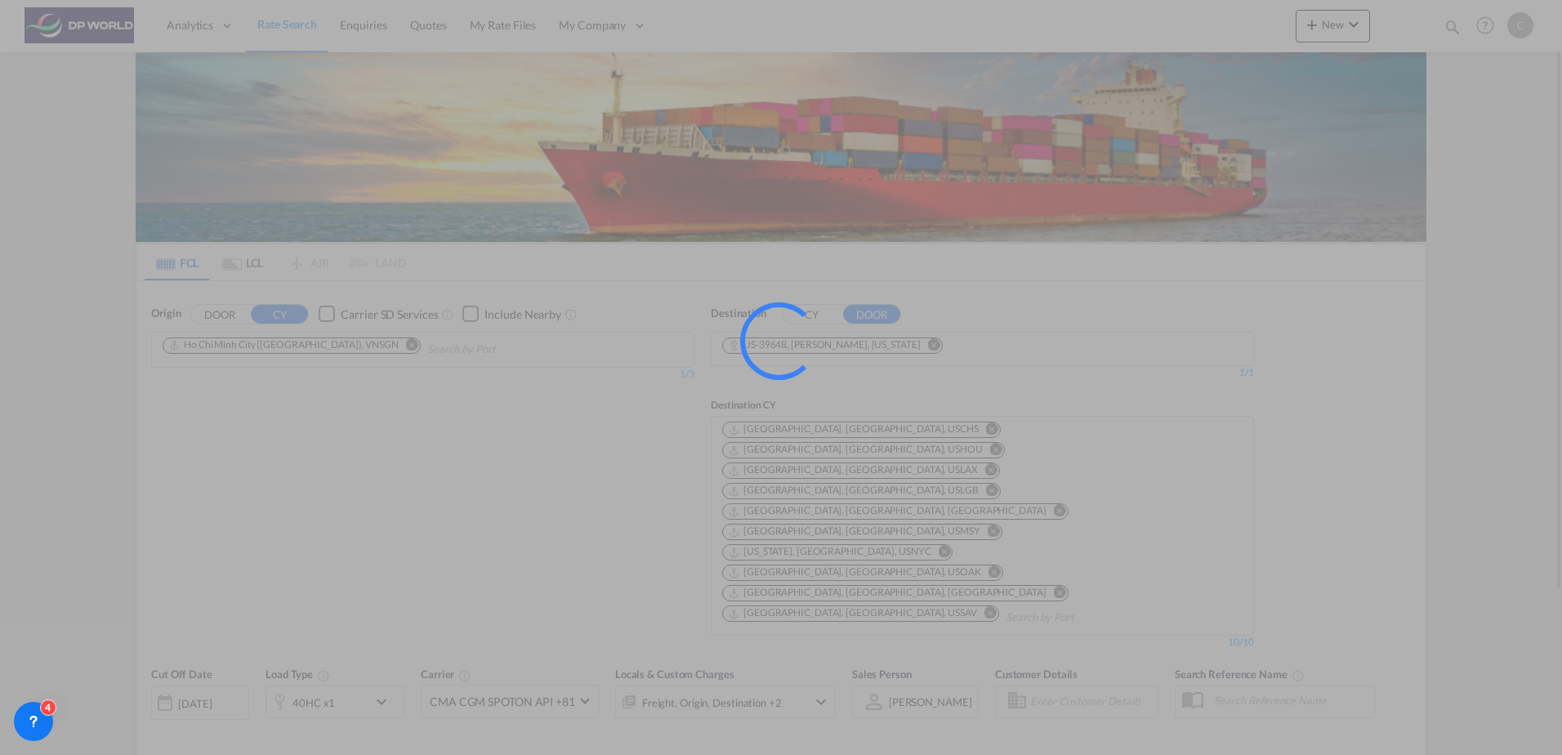
type input "VNSGN to 39648 / [DATE]"
